Goal: Task Accomplishment & Management: Use online tool/utility

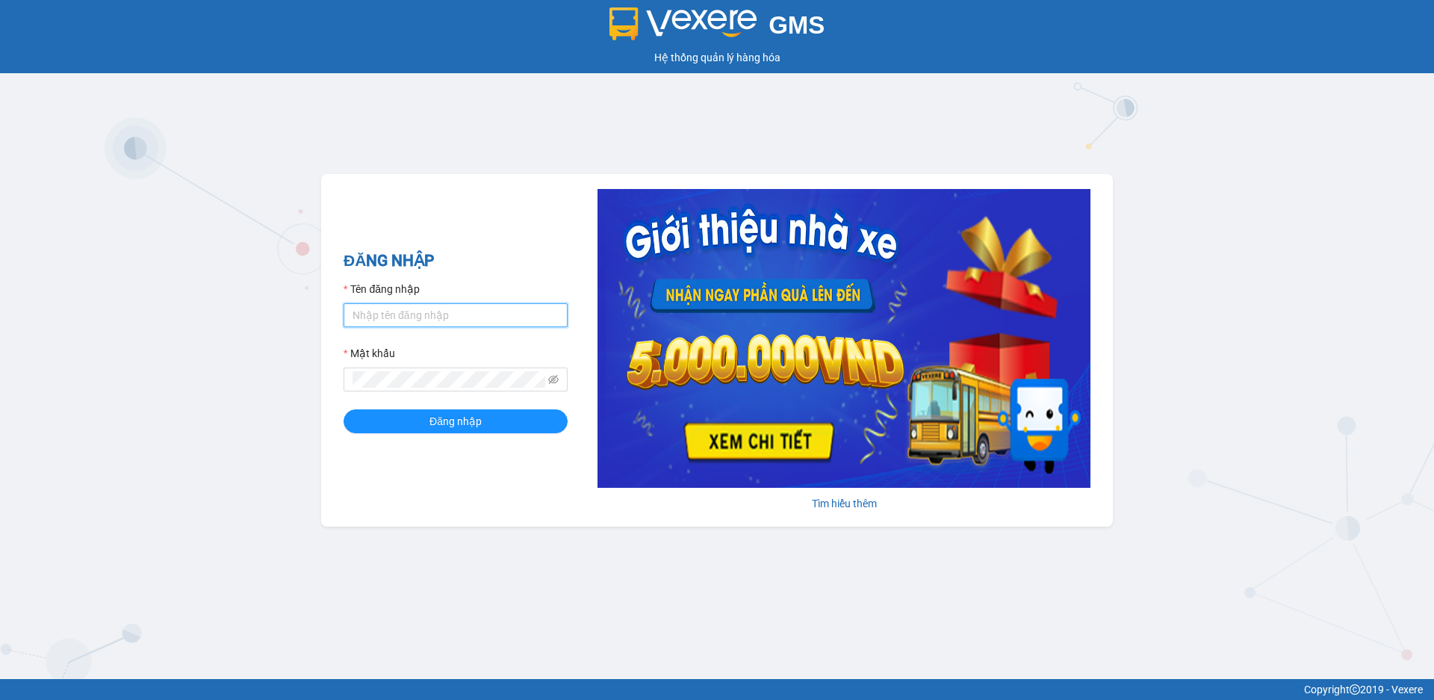
click at [390, 316] on input "Tên đăng nhập" at bounding box center [456, 315] width 224 height 24
type input "datom.ttdl"
click at [344, 409] on button "Đăng nhập" at bounding box center [456, 421] width 224 height 24
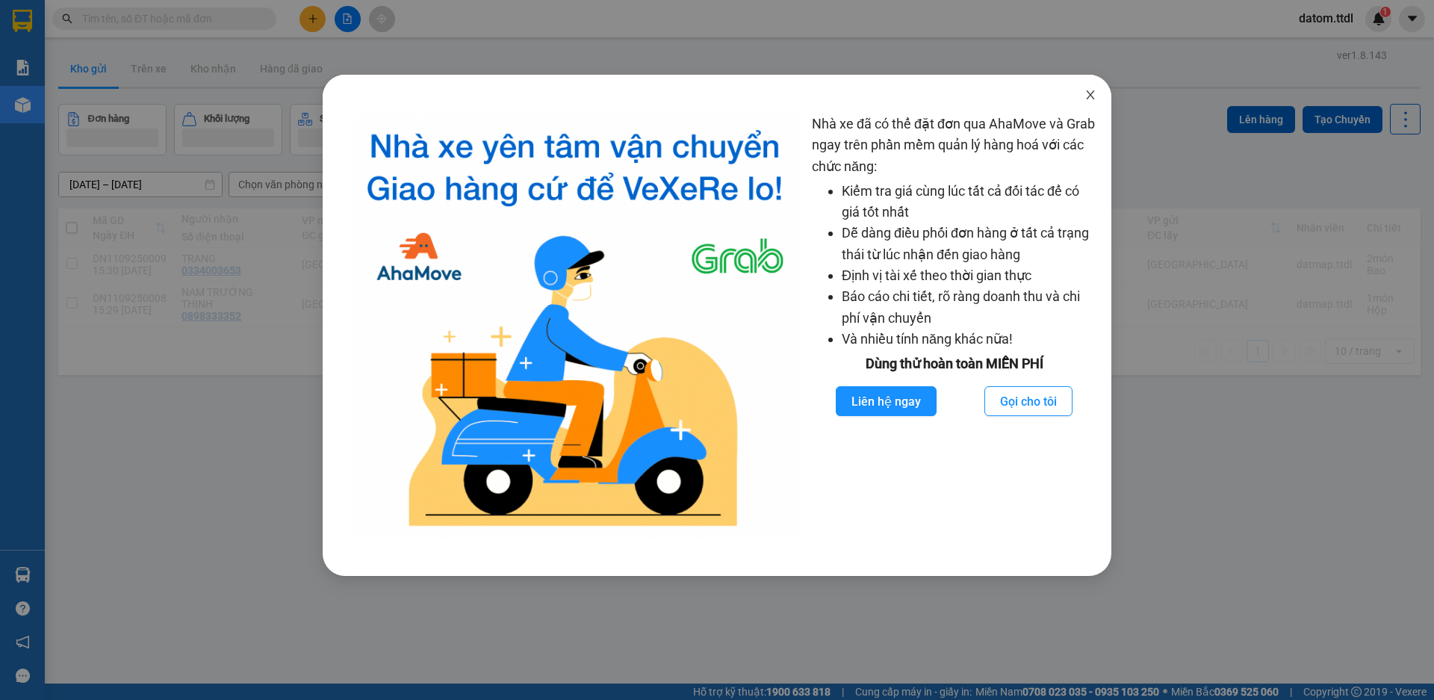
click at [1089, 99] on icon "close" at bounding box center [1091, 95] width 12 height 12
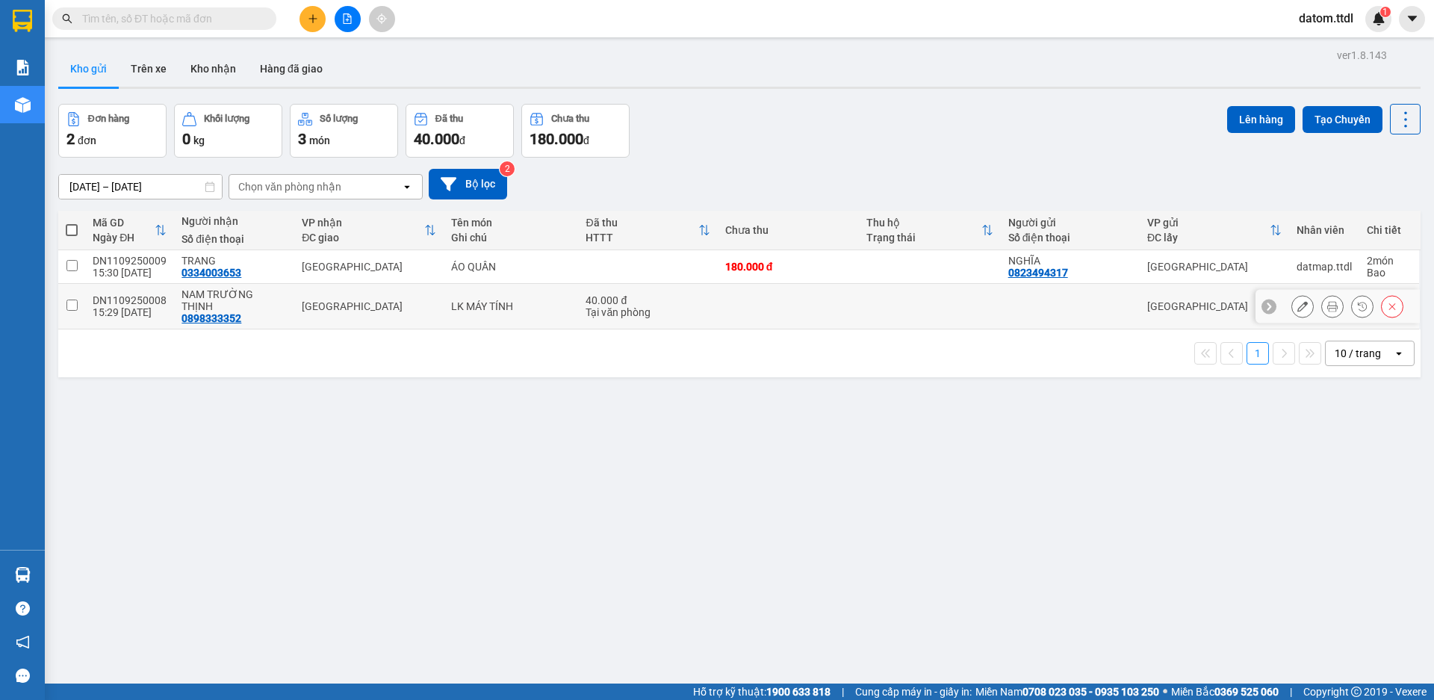
click at [1327, 301] on icon at bounding box center [1332, 306] width 10 height 10
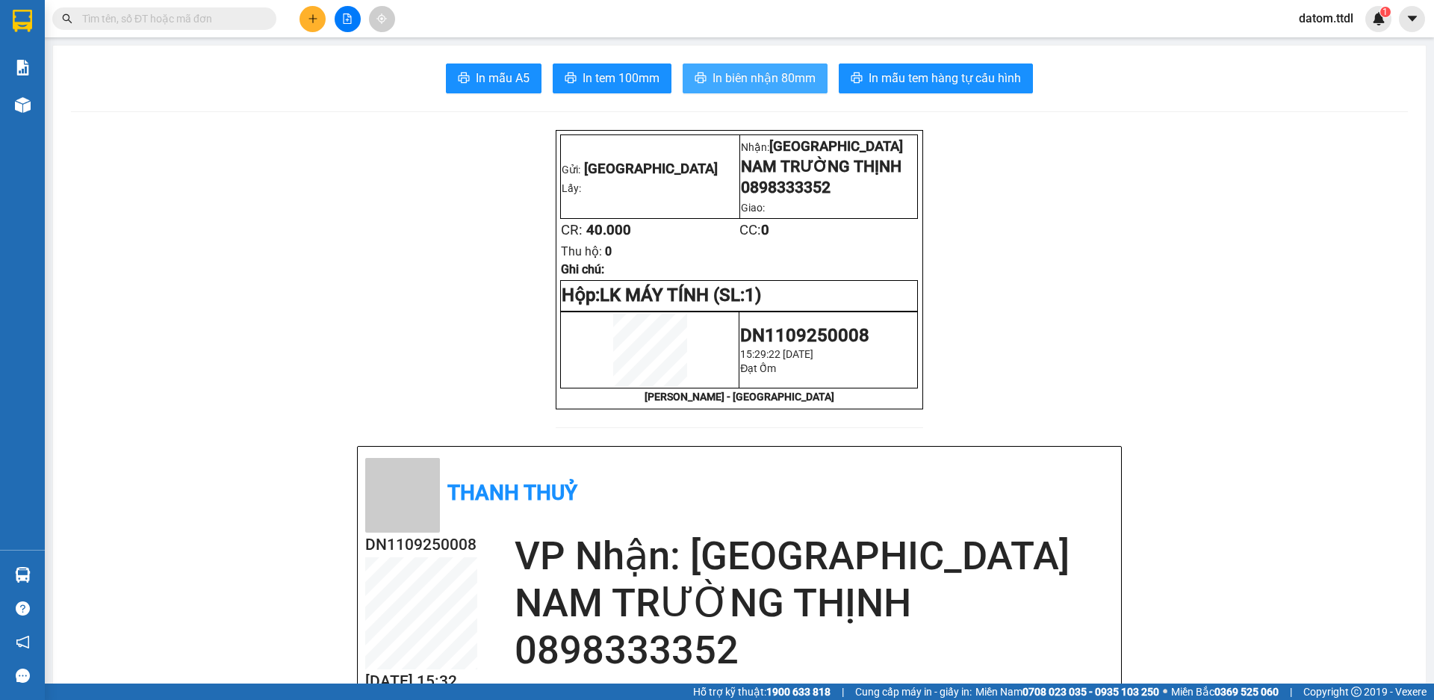
click at [736, 78] on span "In biên nhận 80mm" at bounding box center [764, 78] width 103 height 19
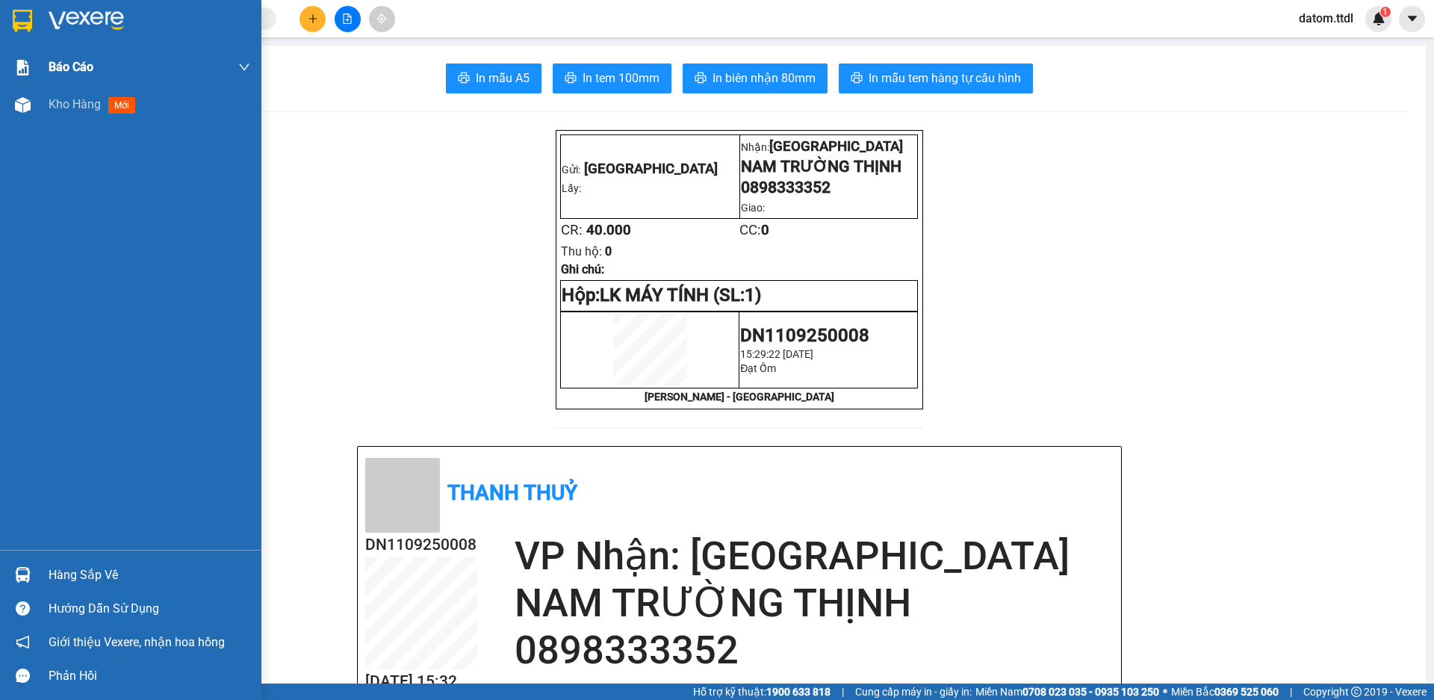
drag, startPoint x: 72, startPoint y: 101, endPoint x: 113, endPoint y: 81, distance: 45.4
click at [71, 101] on span "Kho hàng" at bounding box center [75, 104] width 52 height 14
